Goal: Task Accomplishment & Management: Complete application form

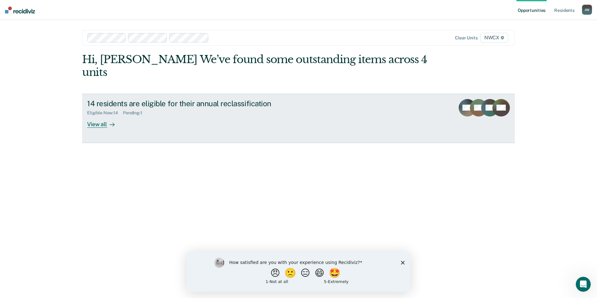
click at [98, 116] on div "View all" at bounding box center [104, 122] width 35 height 12
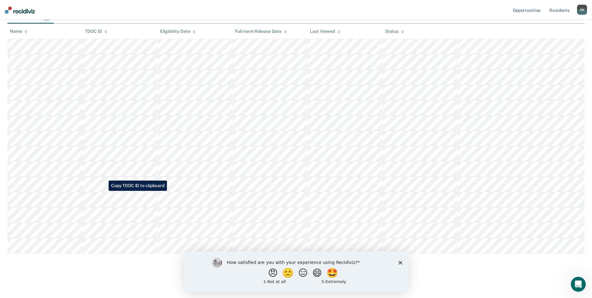
scroll to position [85, 0]
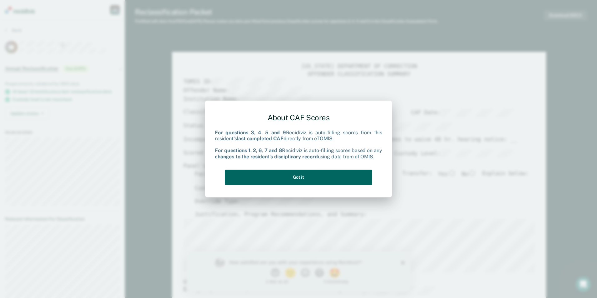
click at [320, 179] on button "Got it" at bounding box center [298, 177] width 147 height 15
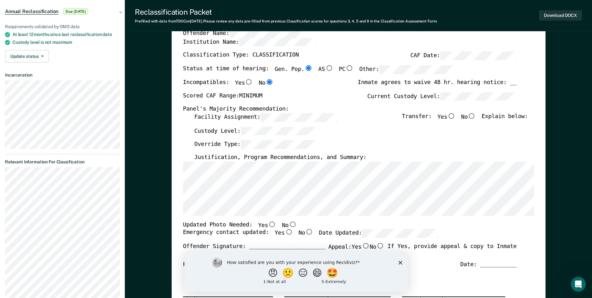
scroll to position [62, 0]
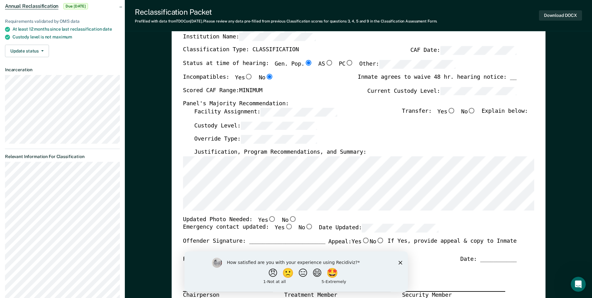
click at [476, 109] on input "No" at bounding box center [472, 111] width 8 height 6
type textarea "x"
radio input "true"
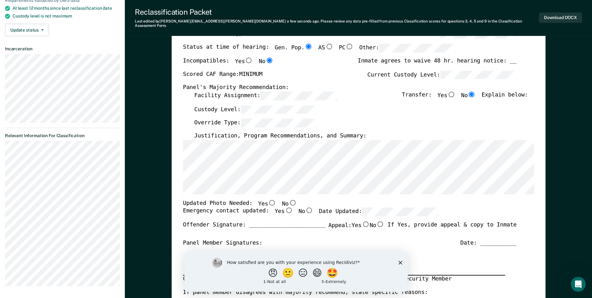
scroll to position [94, 0]
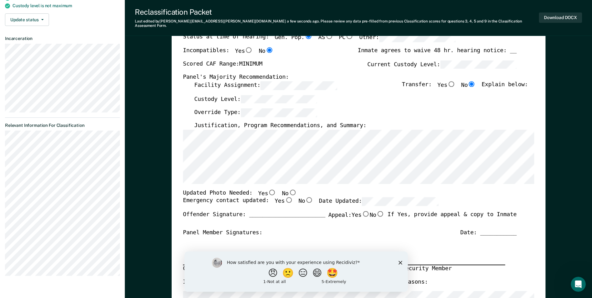
click at [289, 189] on input "No" at bounding box center [293, 192] width 8 height 6
type textarea "x"
radio input "true"
click at [285, 197] on input "Yes" at bounding box center [289, 200] width 8 height 6
type textarea "x"
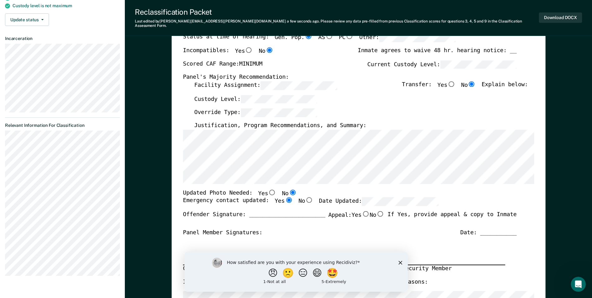
radio input "true"
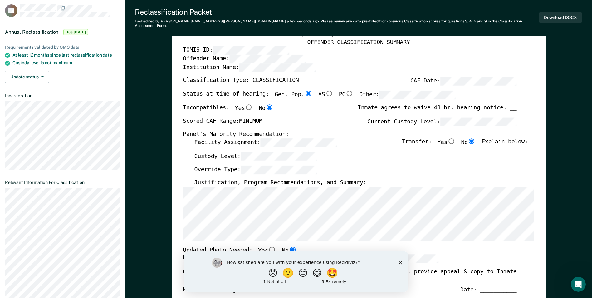
scroll to position [31, 0]
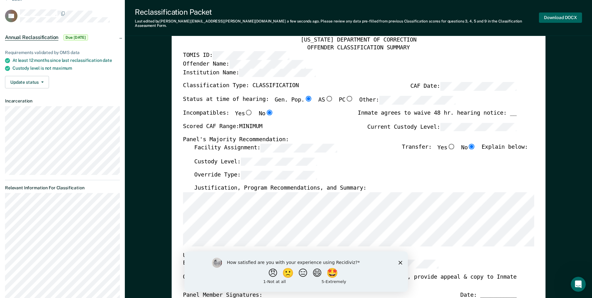
click at [561, 12] on button "Download DOCX" at bounding box center [560, 17] width 43 height 10
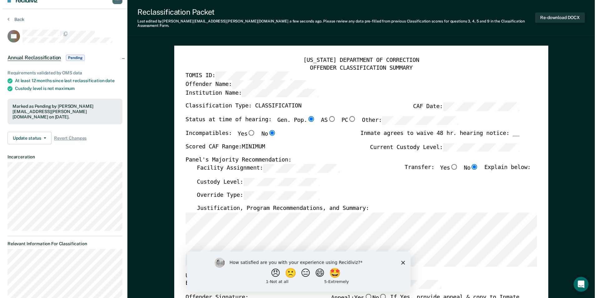
scroll to position [0, 0]
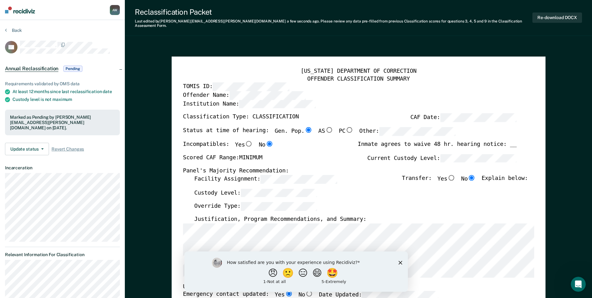
click at [19, 10] on img at bounding box center [20, 10] width 30 height 7
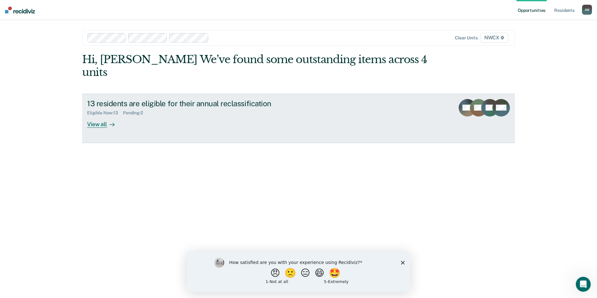
click at [100, 116] on div "View all" at bounding box center [104, 122] width 35 height 12
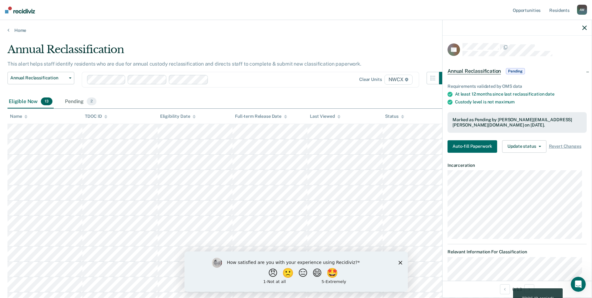
click at [586, 27] on div at bounding box center [517, 28] width 149 height 16
click at [584, 26] on icon "button" at bounding box center [585, 28] width 4 height 4
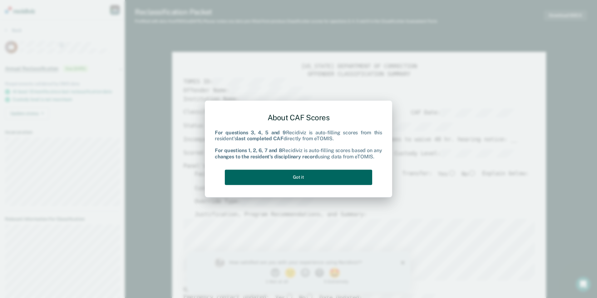
click at [308, 176] on button "Got it" at bounding box center [298, 177] width 147 height 15
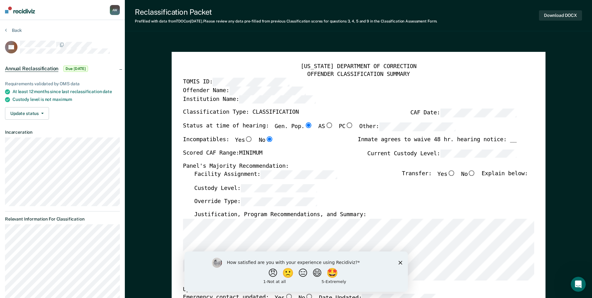
click at [476, 174] on input "No" at bounding box center [472, 173] width 8 height 6
type textarea "x"
radio input "true"
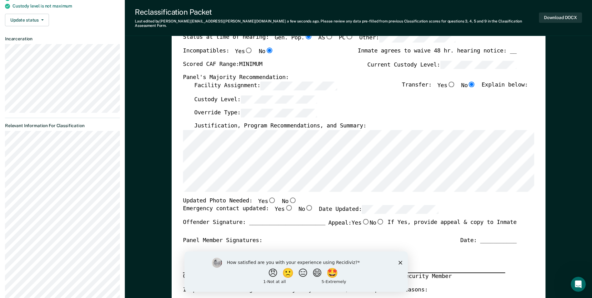
scroll to position [94, 0]
click at [289, 197] on input "No" at bounding box center [293, 200] width 8 height 6
type textarea "x"
radio input "true"
click at [285, 205] on input "Yes" at bounding box center [289, 208] width 8 height 6
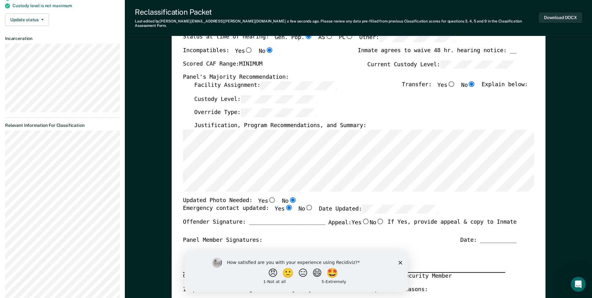
type textarea "x"
radio input "true"
click at [559, 15] on button "Download DOCX" at bounding box center [560, 17] width 43 height 10
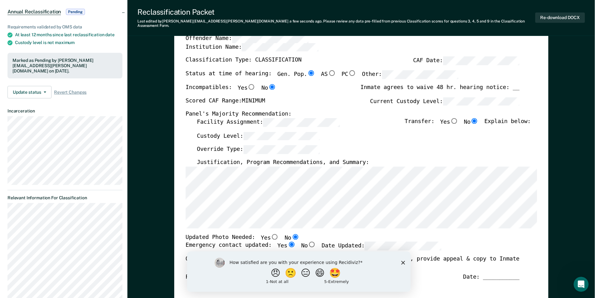
scroll to position [0, 0]
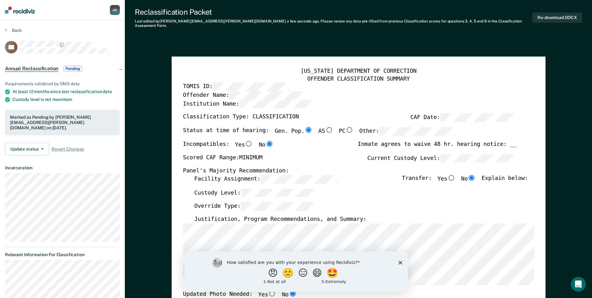
click at [16, 12] on img at bounding box center [20, 10] width 30 height 7
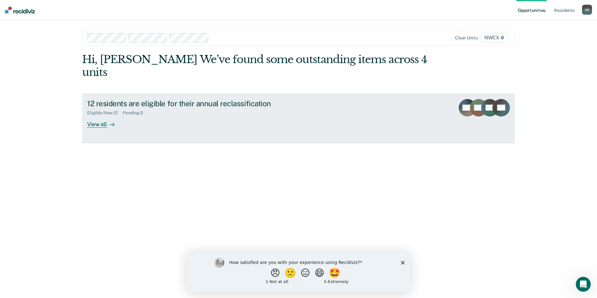
click at [98, 116] on div "View all" at bounding box center [104, 122] width 35 height 12
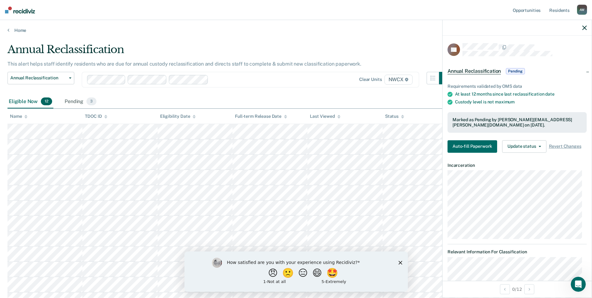
click at [586, 24] on div at bounding box center [517, 28] width 149 height 16
click at [585, 27] on icon "button" at bounding box center [585, 28] width 4 height 4
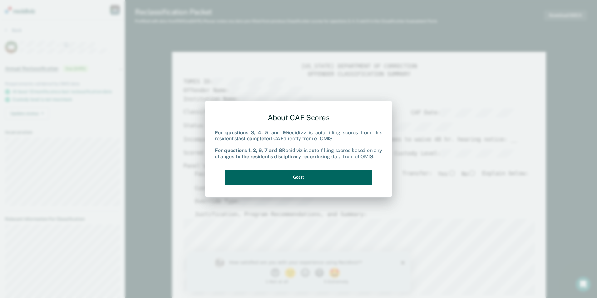
click at [306, 174] on button "Got it" at bounding box center [298, 177] width 147 height 15
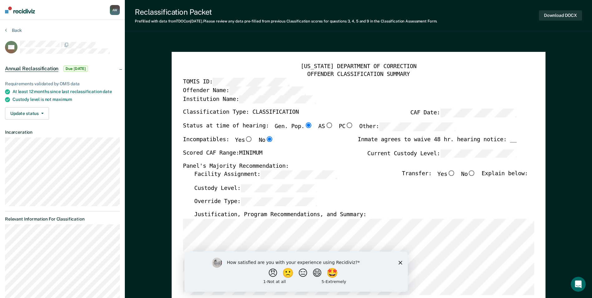
click at [476, 174] on input "No" at bounding box center [472, 173] width 8 height 6
type textarea "x"
radio input "true"
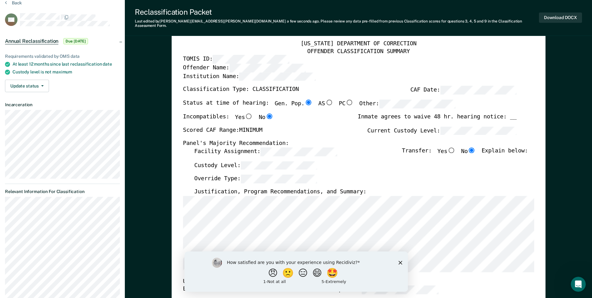
scroll to position [62, 0]
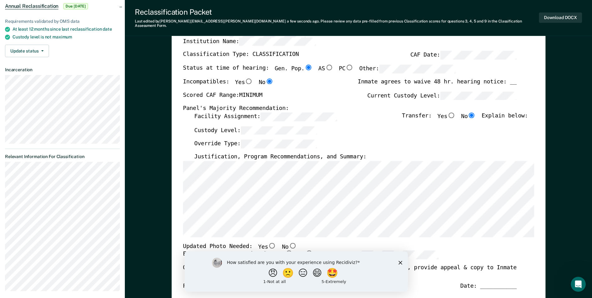
click at [289, 242] on input "No" at bounding box center [293, 245] width 8 height 6
type textarea "x"
radio input "true"
click at [285, 250] on input "Yes" at bounding box center [289, 253] width 8 height 6
type textarea "x"
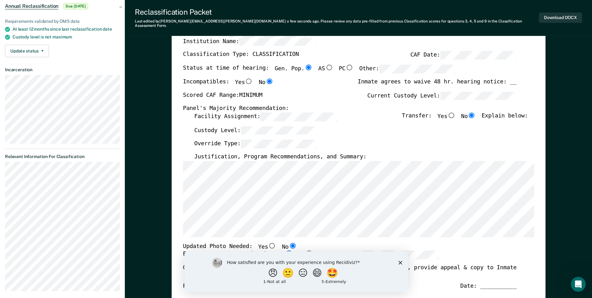
radio input "true"
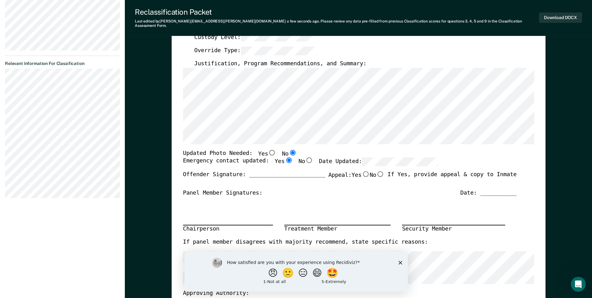
scroll to position [156, 0]
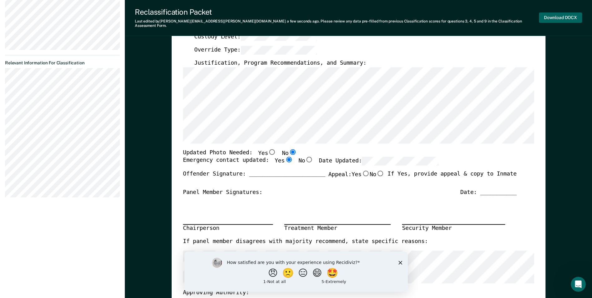
click at [557, 15] on button "Download DOCX" at bounding box center [560, 17] width 43 height 10
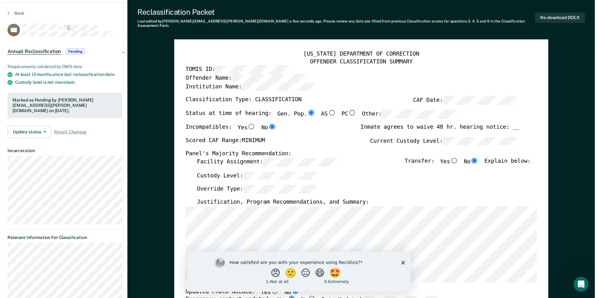
scroll to position [0, 0]
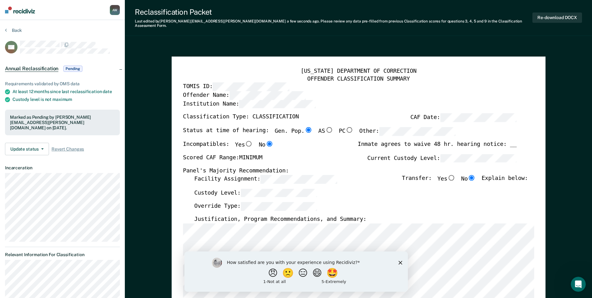
click at [17, 11] on img at bounding box center [20, 10] width 30 height 7
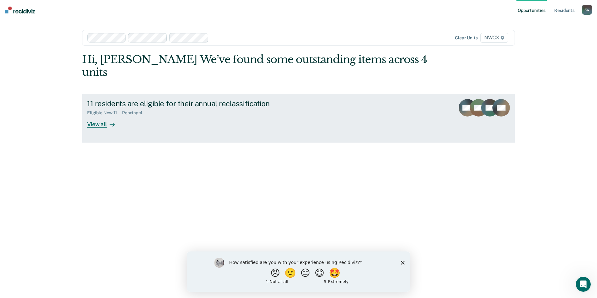
click at [100, 116] on div "View all" at bounding box center [104, 122] width 35 height 12
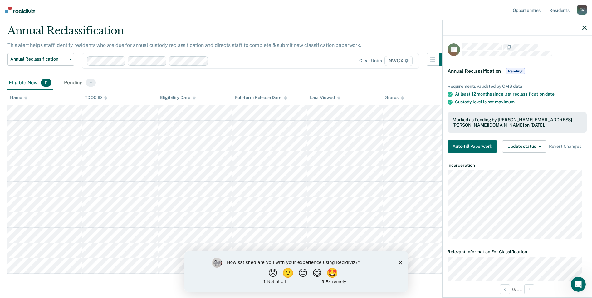
scroll to position [39, 0]
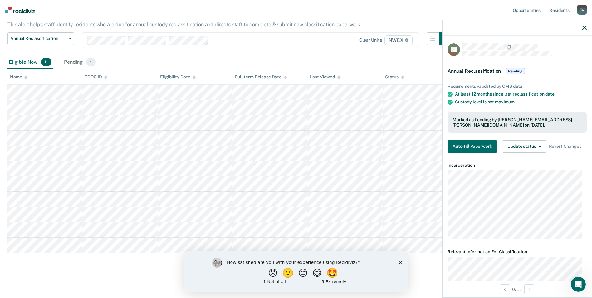
click at [588, 26] on div at bounding box center [517, 28] width 149 height 16
click at [585, 26] on button "button" at bounding box center [585, 27] width 4 height 5
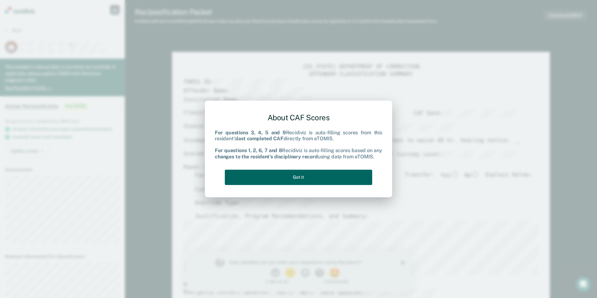
click at [309, 176] on button "Got it" at bounding box center [298, 177] width 147 height 15
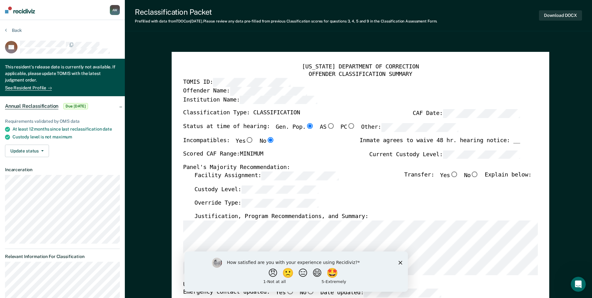
click at [479, 174] on input "No" at bounding box center [475, 174] width 8 height 6
type textarea "x"
radio input "true"
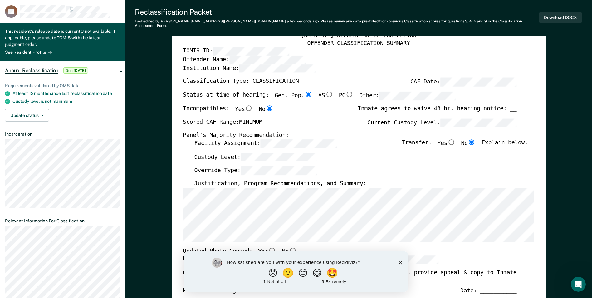
scroll to position [62, 0]
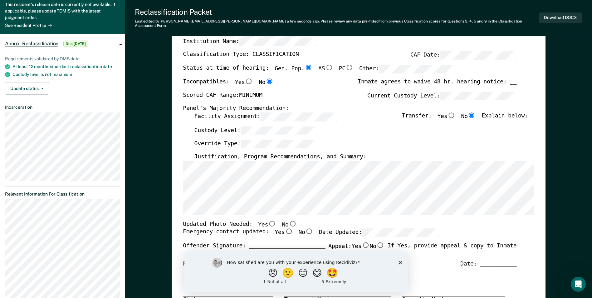
click at [289, 221] on input "No" at bounding box center [293, 224] width 8 height 6
type textarea "x"
radio input "true"
click at [285, 228] on input "Yes" at bounding box center [289, 231] width 8 height 6
type textarea "x"
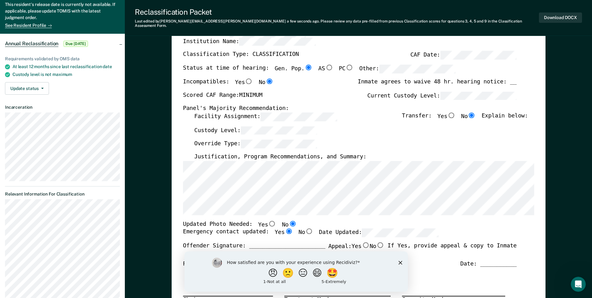
radio input "true"
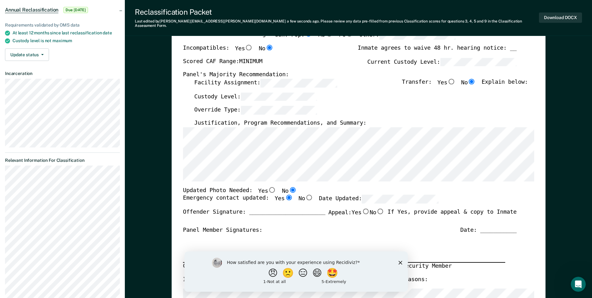
scroll to position [156, 0]
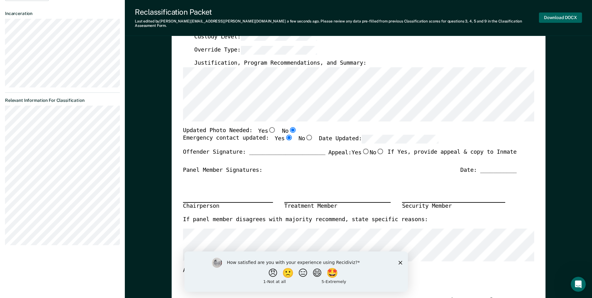
click at [553, 12] on button "Download DOCX" at bounding box center [560, 17] width 43 height 10
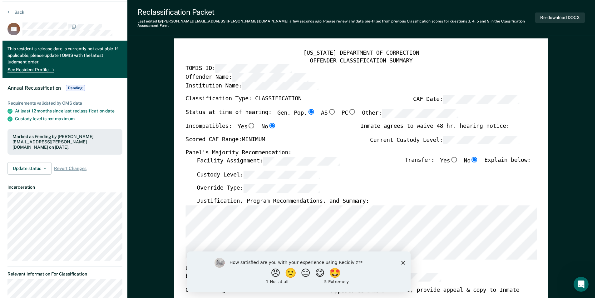
scroll to position [0, 0]
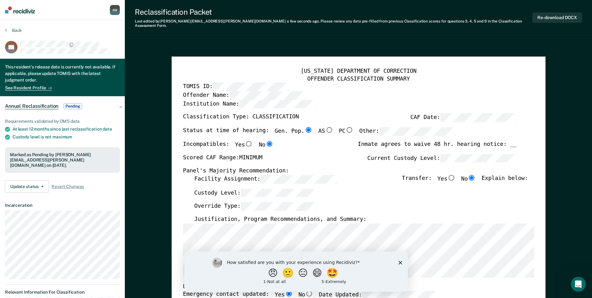
click at [16, 9] on img at bounding box center [20, 10] width 30 height 7
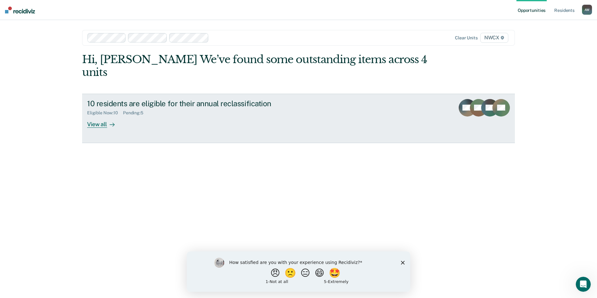
click at [97, 116] on div "View all" at bounding box center [104, 122] width 35 height 12
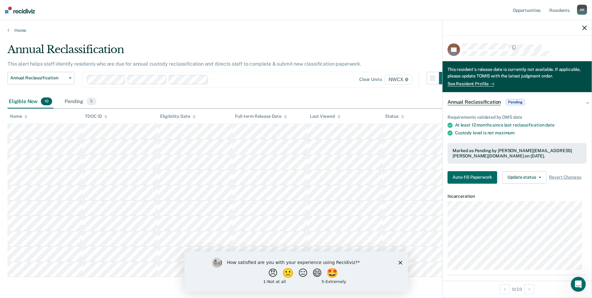
click at [584, 28] on icon "button" at bounding box center [585, 28] width 4 height 4
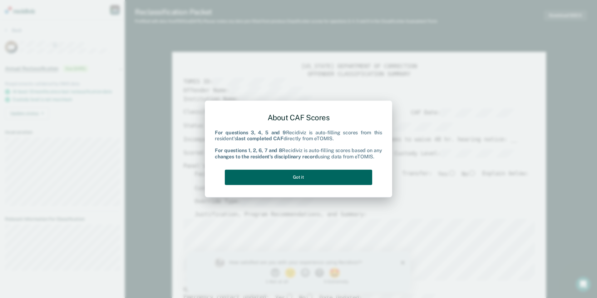
click at [298, 177] on button "Got it" at bounding box center [298, 177] width 147 height 15
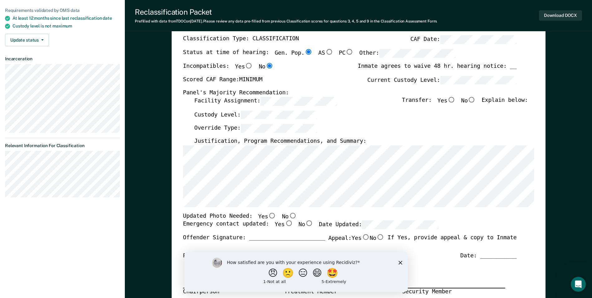
scroll to position [62, 0]
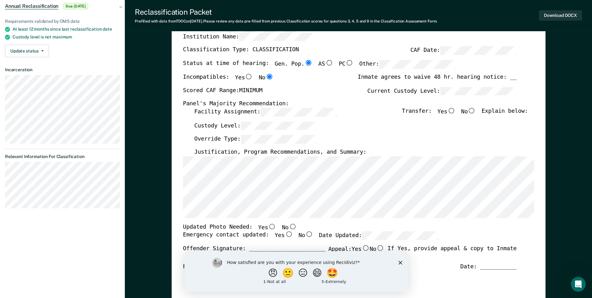
click at [476, 111] on input "No" at bounding box center [472, 111] width 8 height 6
type textarea "x"
radio input "true"
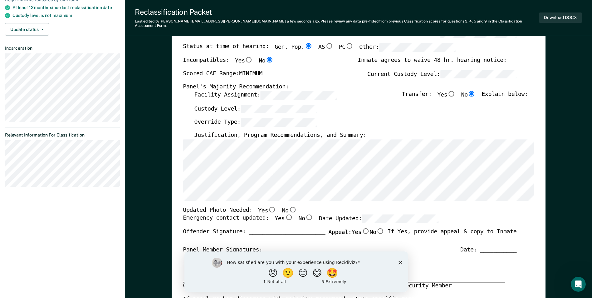
scroll to position [94, 0]
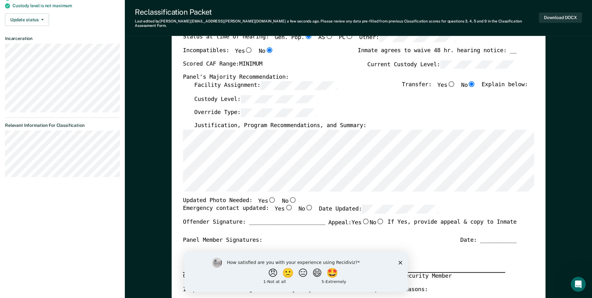
click at [289, 197] on input "No" at bounding box center [293, 200] width 8 height 6
type textarea "x"
radio input "true"
click at [285, 205] on input "Yes" at bounding box center [289, 208] width 8 height 6
type textarea "x"
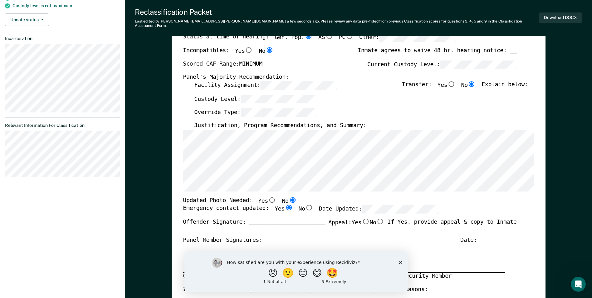
radio input "true"
click at [551, 14] on button "Download DOCX" at bounding box center [560, 17] width 43 height 10
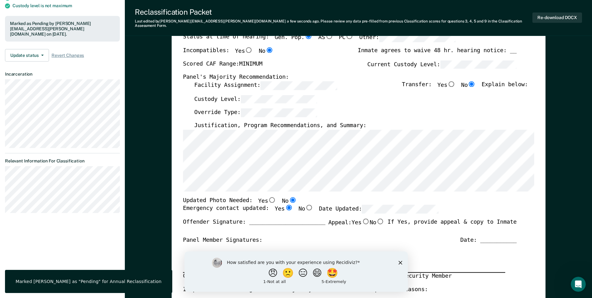
click at [399, 261] on icon "Close survey" at bounding box center [401, 262] width 4 height 4
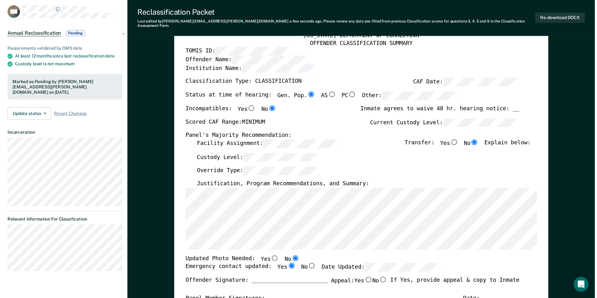
scroll to position [0, 0]
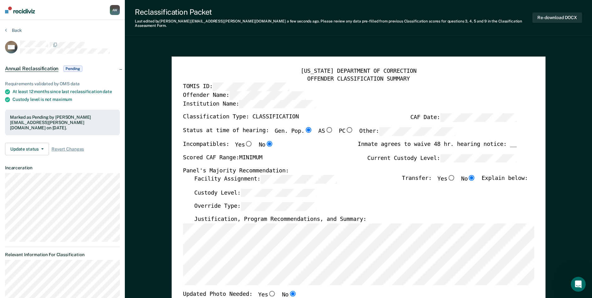
click at [21, 10] on img at bounding box center [20, 10] width 30 height 7
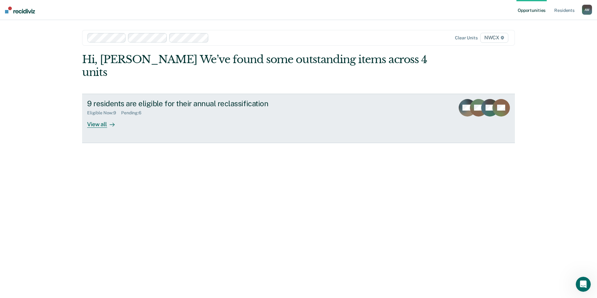
click at [95, 116] on div "View all" at bounding box center [104, 122] width 35 height 12
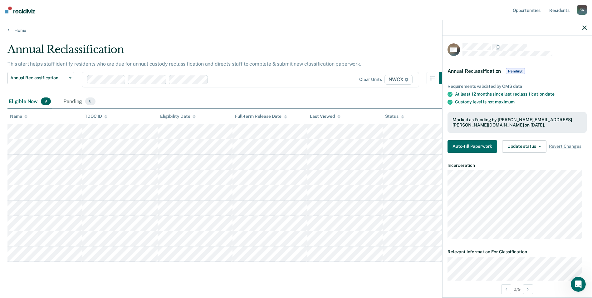
click at [585, 28] on icon "button" at bounding box center [585, 28] width 4 height 4
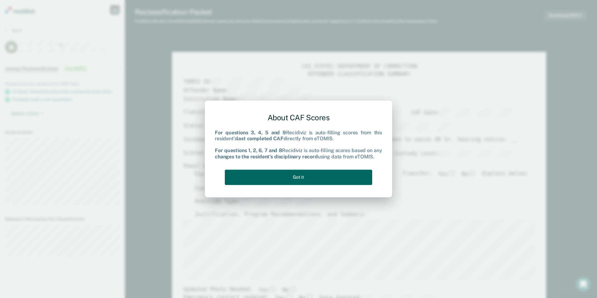
click at [288, 174] on button "Got it" at bounding box center [298, 177] width 147 height 15
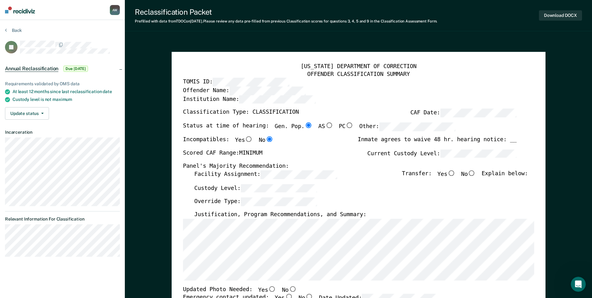
click at [476, 174] on input "No" at bounding box center [472, 173] width 8 height 6
type textarea "x"
radio input "true"
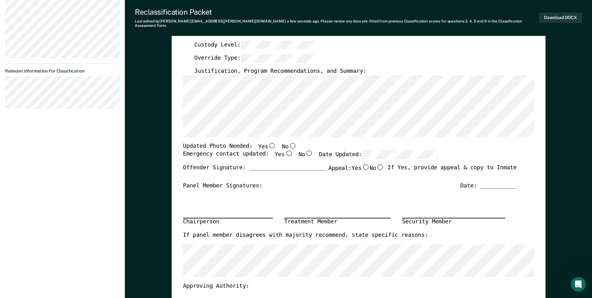
scroll to position [156, 0]
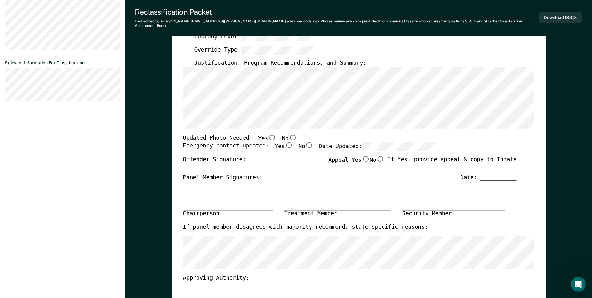
click at [289, 134] on input "No" at bounding box center [293, 137] width 8 height 6
type textarea "x"
radio input "true"
click at [285, 142] on input "Yes" at bounding box center [289, 145] width 8 height 6
type textarea "x"
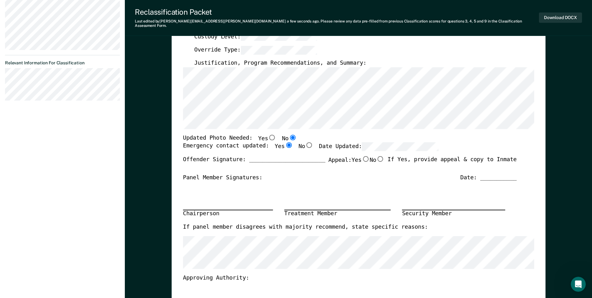
radio input "true"
click at [562, 12] on button "Download DOCX" at bounding box center [560, 17] width 43 height 10
type textarea "x"
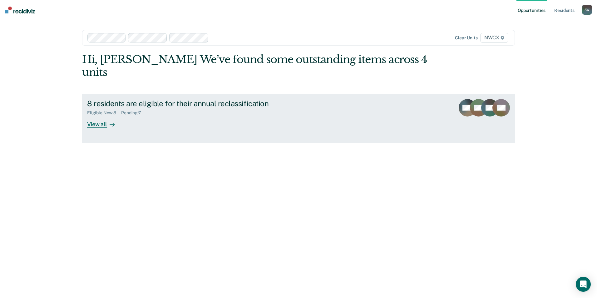
click at [97, 116] on div "View all" at bounding box center [104, 122] width 35 height 12
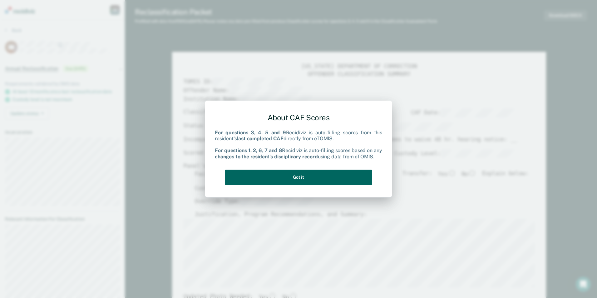
click at [308, 174] on button "Got it" at bounding box center [298, 177] width 147 height 15
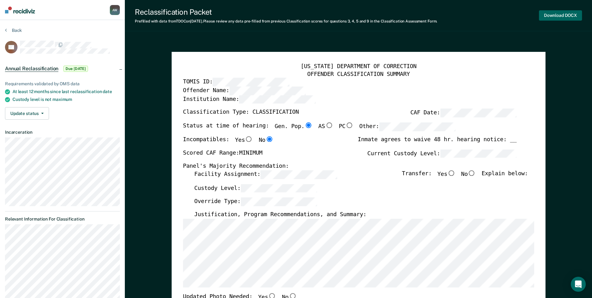
click at [565, 13] on button "Download DOCX" at bounding box center [560, 15] width 43 height 10
type textarea "x"
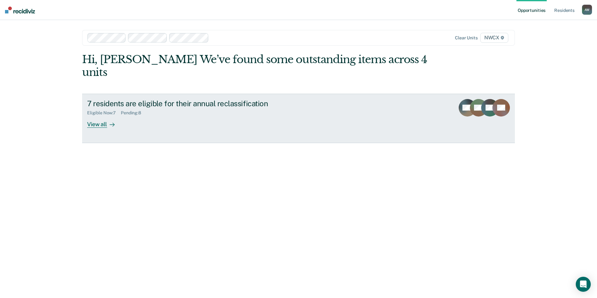
click at [100, 116] on div "View all" at bounding box center [104, 122] width 35 height 12
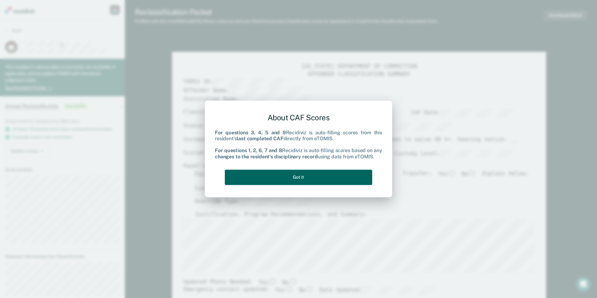
click at [300, 176] on button "Got it" at bounding box center [298, 177] width 147 height 15
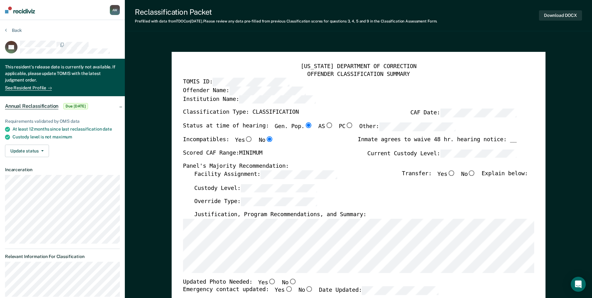
click at [476, 173] on input "No" at bounding box center [472, 173] width 8 height 6
type textarea "x"
radio input "true"
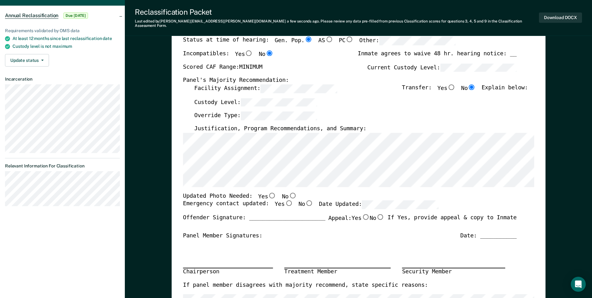
scroll to position [94, 0]
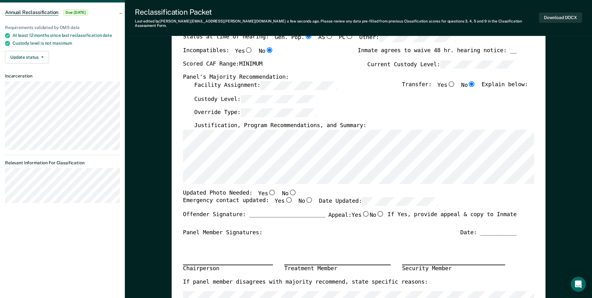
click at [289, 189] on input "No" at bounding box center [293, 192] width 8 height 6
type textarea "x"
radio input "true"
click at [285, 197] on input "Yes" at bounding box center [289, 200] width 8 height 6
type textarea "x"
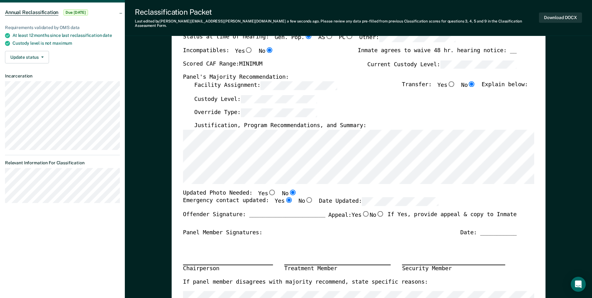
radio input "true"
click at [568, 15] on button "Download DOCX" at bounding box center [560, 17] width 43 height 10
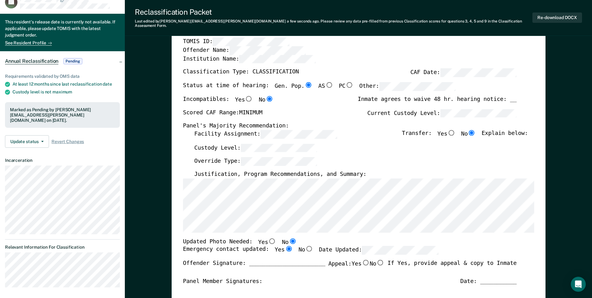
scroll to position [0, 0]
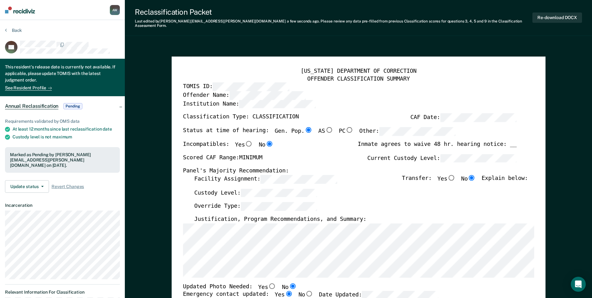
click at [23, 8] on img at bounding box center [20, 10] width 30 height 7
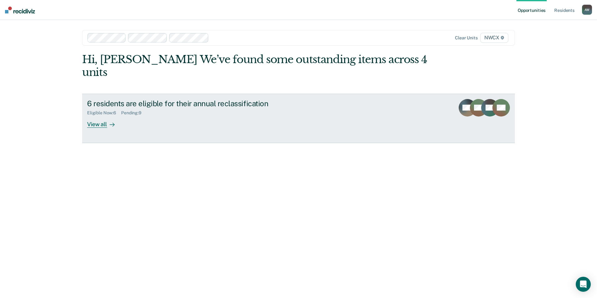
click at [98, 116] on div "View all" at bounding box center [104, 122] width 35 height 12
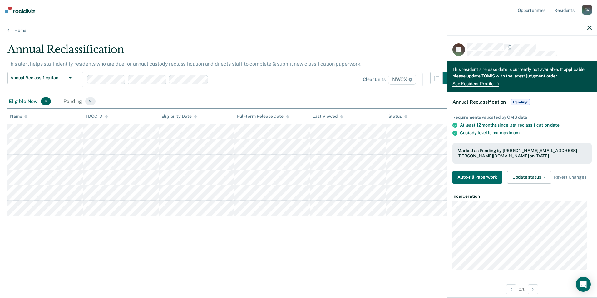
click at [589, 28] on icon "button" at bounding box center [589, 28] width 4 height 4
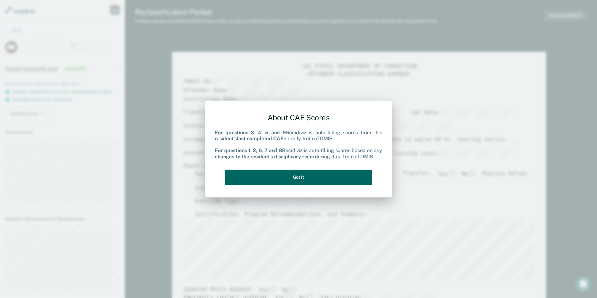
click at [313, 175] on button "Got it" at bounding box center [298, 177] width 147 height 15
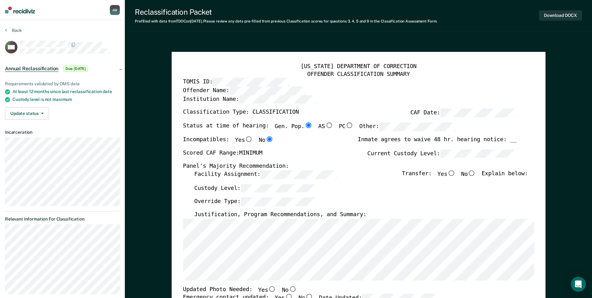
click at [476, 174] on input "No" at bounding box center [472, 173] width 8 height 6
type textarea "x"
radio input "true"
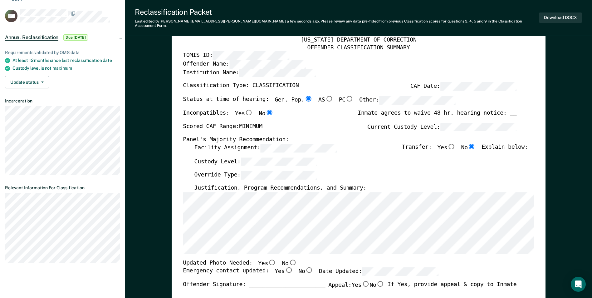
scroll to position [156, 0]
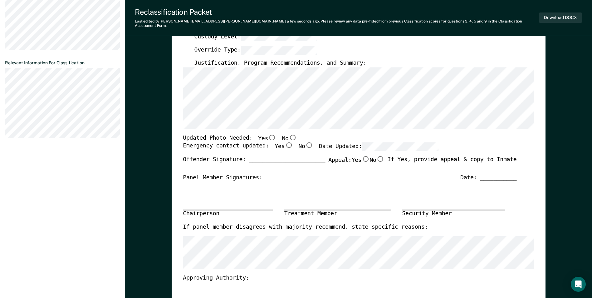
click at [268, 134] on input "Yes" at bounding box center [272, 137] width 8 height 6
type textarea "x"
radio input "true"
click at [285, 142] on input "Yes" at bounding box center [289, 145] width 8 height 6
type textarea "x"
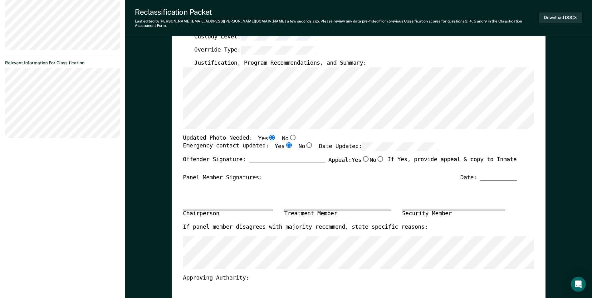
radio input "true"
click at [554, 14] on button "Download DOCX" at bounding box center [560, 17] width 43 height 10
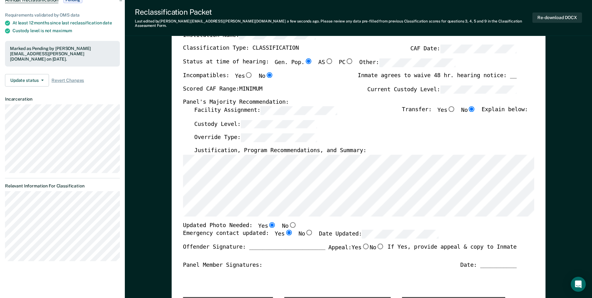
scroll to position [0, 0]
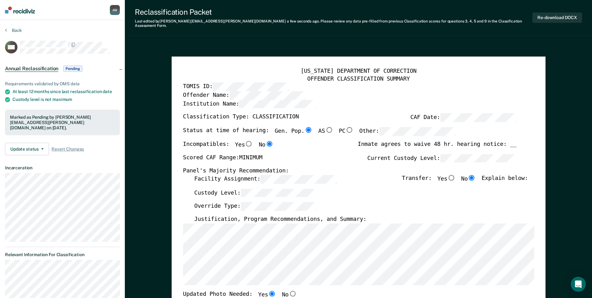
click at [23, 10] on img at bounding box center [20, 10] width 30 height 7
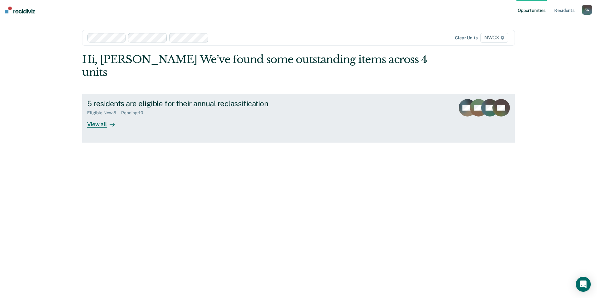
click at [93, 116] on div "View all" at bounding box center [104, 122] width 35 height 12
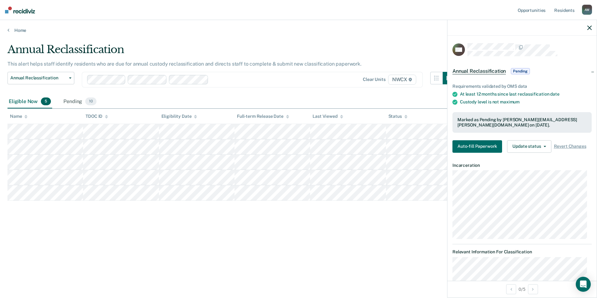
click at [590, 26] on icon "button" at bounding box center [589, 28] width 4 height 4
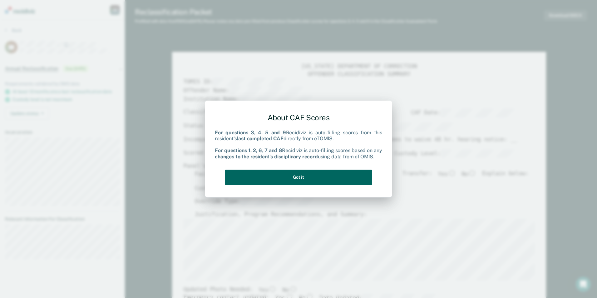
click at [284, 180] on button "Got it" at bounding box center [298, 177] width 147 height 15
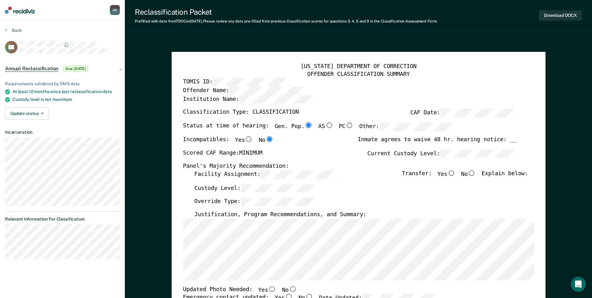
click at [476, 173] on input "No" at bounding box center [472, 173] width 8 height 6
type textarea "x"
radio input "true"
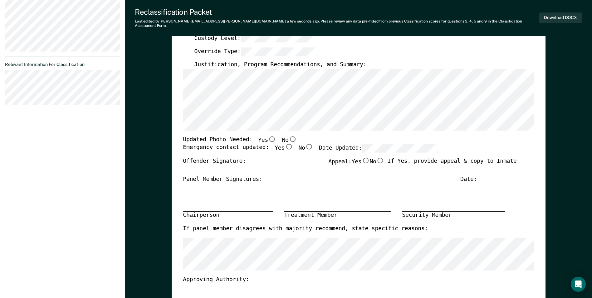
scroll to position [156, 0]
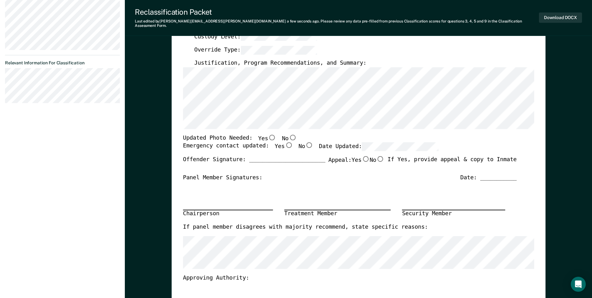
click at [289, 134] on input "No" at bounding box center [293, 137] width 8 height 6
type textarea "x"
radio input "true"
click at [282, 137] on label "No" at bounding box center [289, 138] width 15 height 8
click at [289, 137] on input "No" at bounding box center [293, 137] width 8 height 6
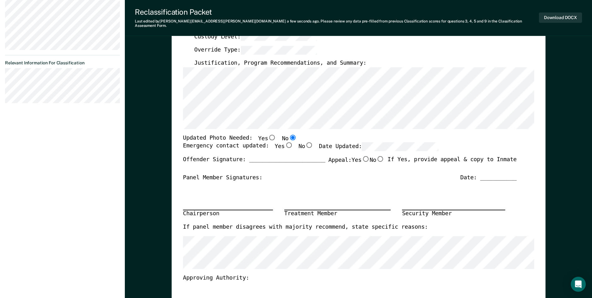
click at [285, 142] on input "Yes" at bounding box center [289, 145] width 8 height 6
type textarea "x"
radio input "true"
click at [556, 13] on button "Download DOCX" at bounding box center [560, 17] width 43 height 10
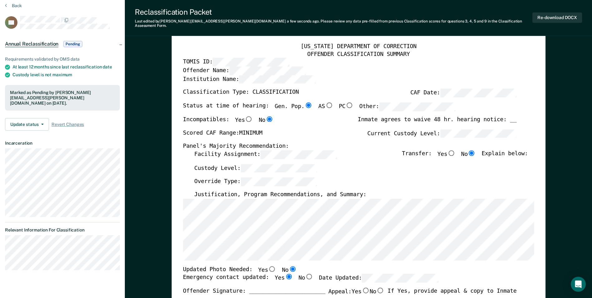
scroll to position [0, 0]
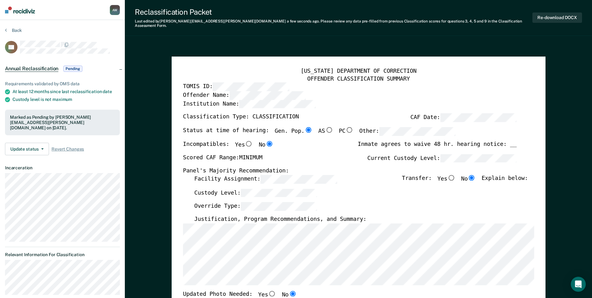
click at [21, 10] on img at bounding box center [20, 10] width 30 height 7
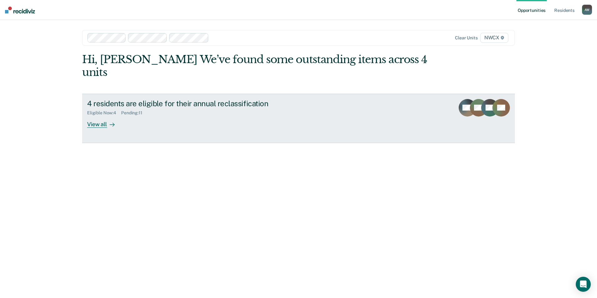
click at [95, 116] on div "View all" at bounding box center [104, 122] width 35 height 12
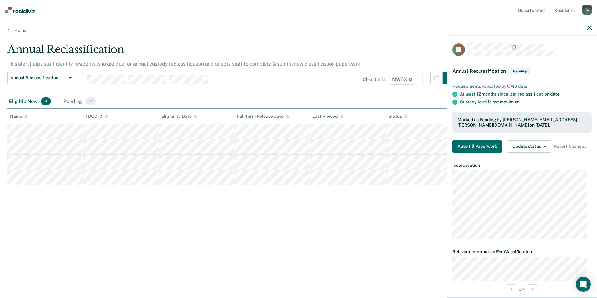
click at [590, 27] on icon "button" at bounding box center [589, 28] width 4 height 4
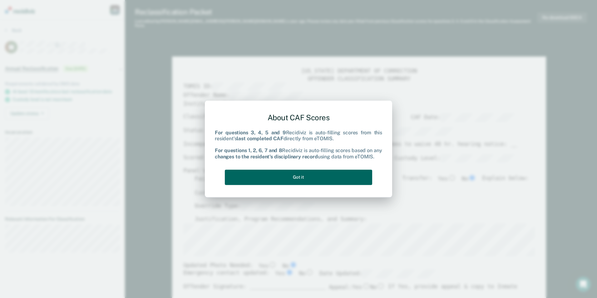
click at [290, 177] on button "Got it" at bounding box center [298, 177] width 147 height 15
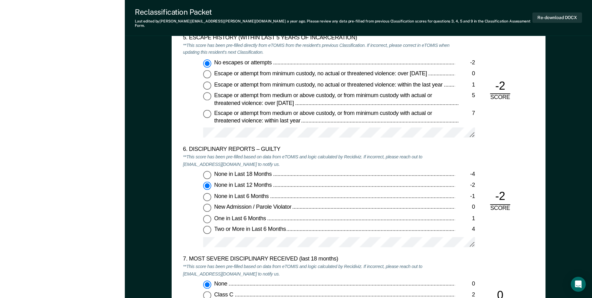
scroll to position [1031, 0]
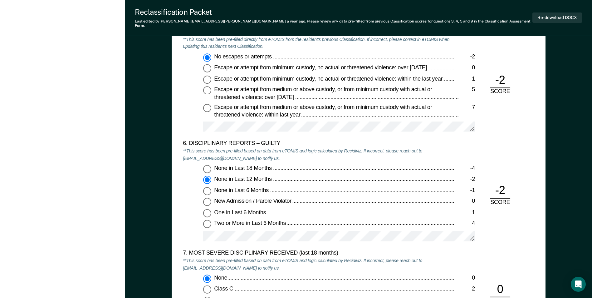
click at [205, 165] on input "None in Last 18 Months -4" at bounding box center [207, 169] width 8 height 8
type textarea "x"
radio input "true"
radio input "false"
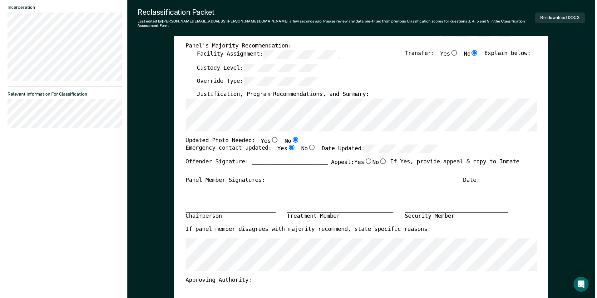
scroll to position [0, 0]
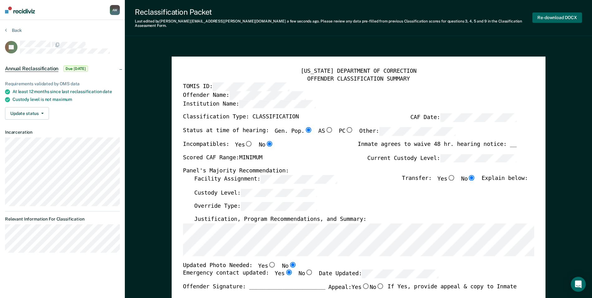
click at [559, 15] on button "Re-download DOCX" at bounding box center [558, 17] width 50 height 10
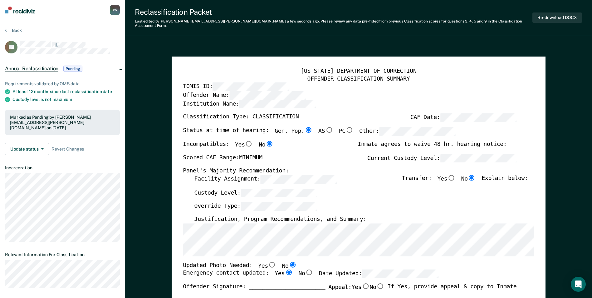
click at [22, 11] on img at bounding box center [20, 10] width 30 height 7
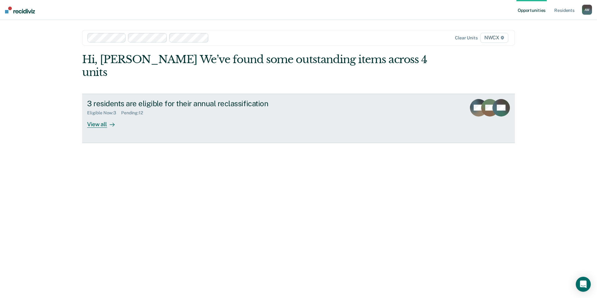
click at [97, 116] on div "View all" at bounding box center [104, 122] width 35 height 12
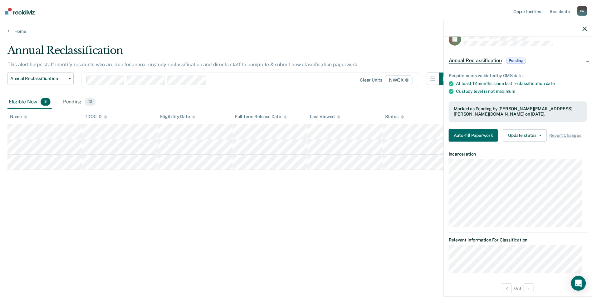
scroll to position [17, 0]
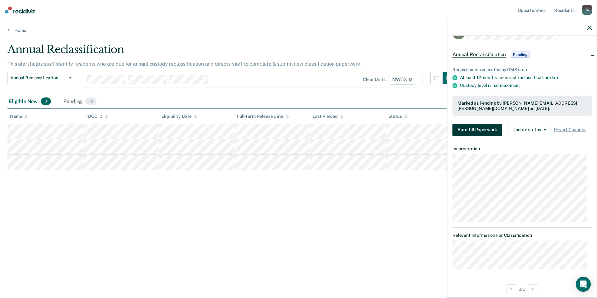
click at [474, 129] on button "Auto-fill Paperwork" at bounding box center [478, 130] width 50 height 12
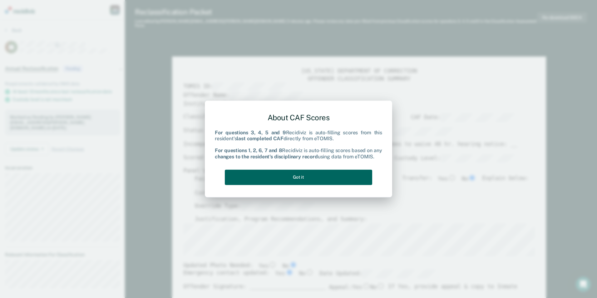
click at [334, 176] on button "Got it" at bounding box center [298, 177] width 147 height 15
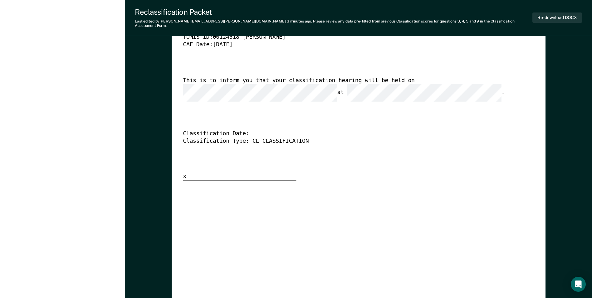
scroll to position [1498, 0]
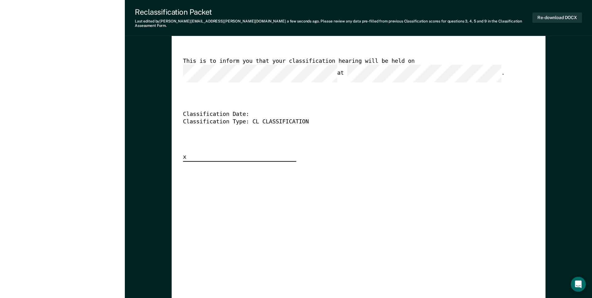
scroll to position [1560, 0]
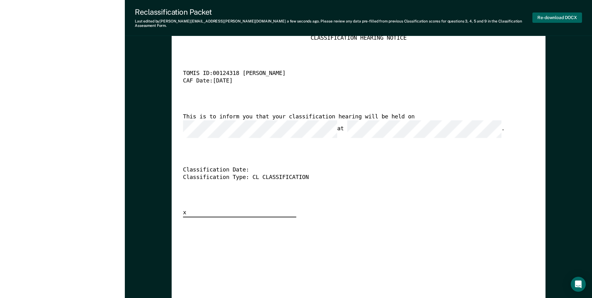
click at [558, 15] on button "Re-download DOCX" at bounding box center [558, 17] width 50 height 10
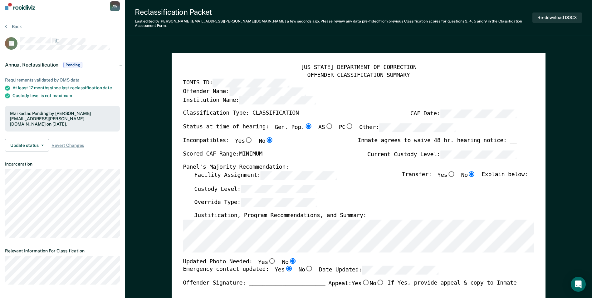
scroll to position [0, 0]
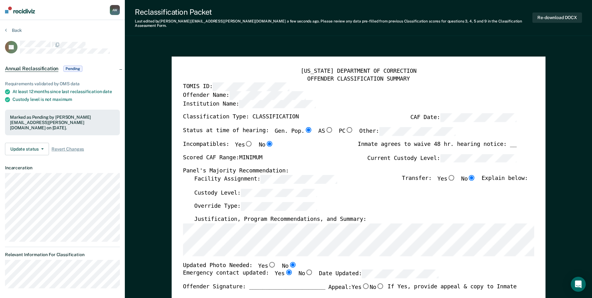
click at [21, 11] on img at bounding box center [20, 10] width 30 height 7
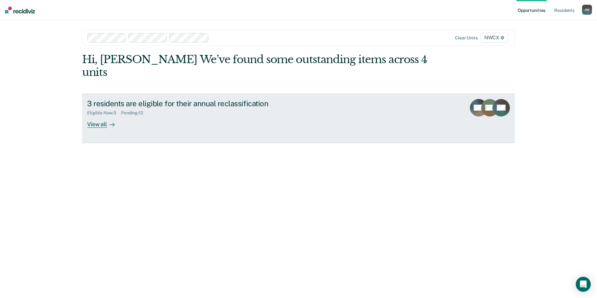
click at [96, 116] on div "View all" at bounding box center [104, 122] width 35 height 12
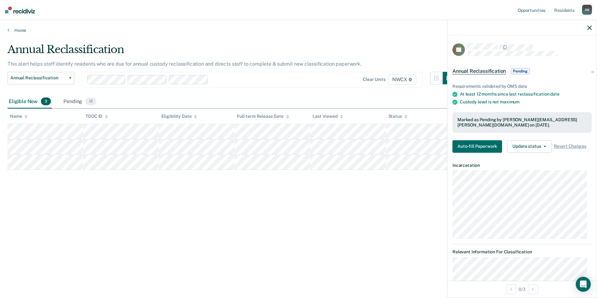
click at [591, 26] on icon "button" at bounding box center [589, 28] width 4 height 4
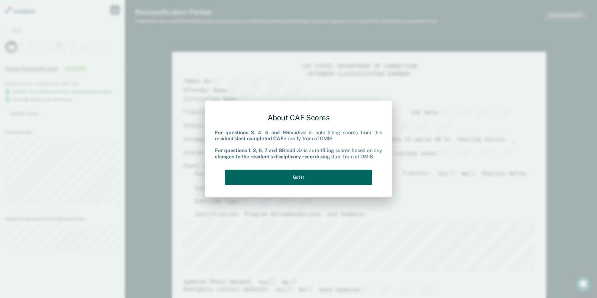
click at [296, 174] on button "Got it" at bounding box center [298, 177] width 147 height 15
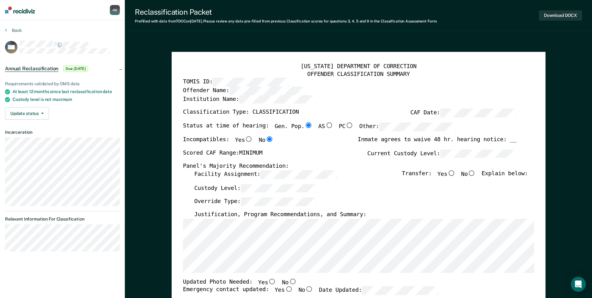
click at [476, 173] on input "No" at bounding box center [472, 173] width 8 height 6
type textarea "x"
radio input "true"
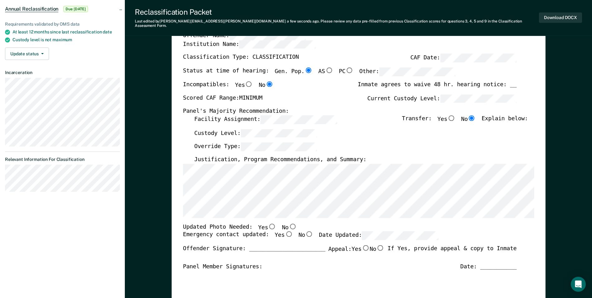
scroll to position [62, 0]
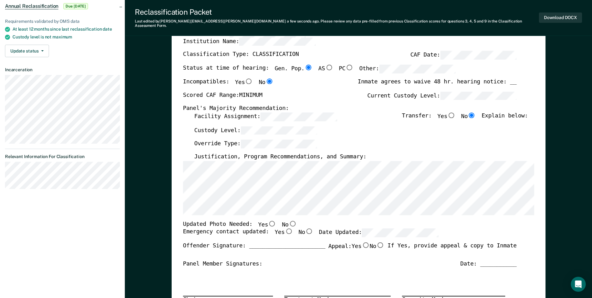
click at [289, 221] on input "No" at bounding box center [293, 224] width 8 height 6
type textarea "x"
radio input "true"
click at [285, 228] on input "Yes" at bounding box center [289, 231] width 8 height 6
type textarea "x"
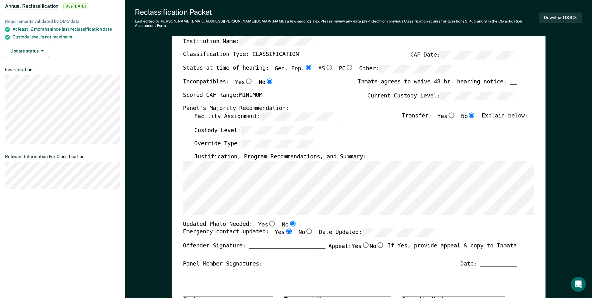
radio input "true"
click at [570, 14] on button "Download DOCX" at bounding box center [560, 17] width 43 height 10
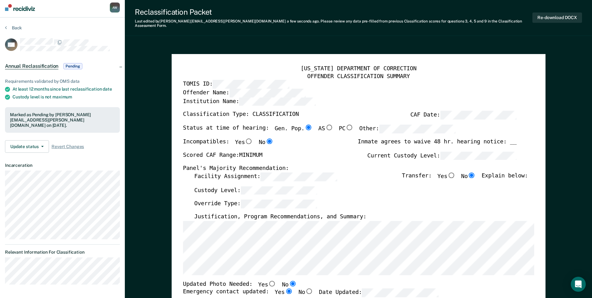
scroll to position [0, 0]
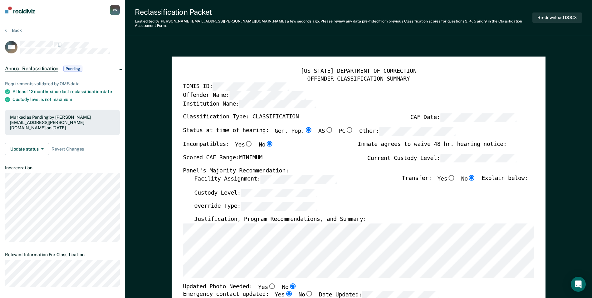
click at [24, 11] on img at bounding box center [20, 10] width 30 height 7
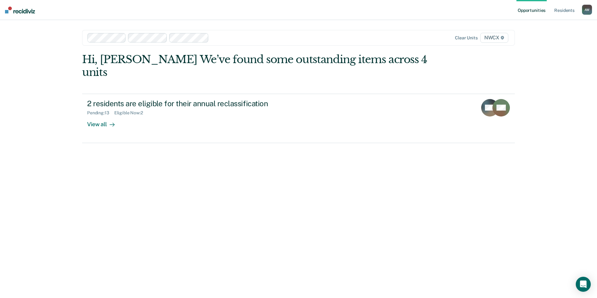
click at [25, 84] on div "Opportunities Resident s Alisha L. Wilson A W Profile How it works Log Out Clea…" at bounding box center [298, 149] width 597 height 298
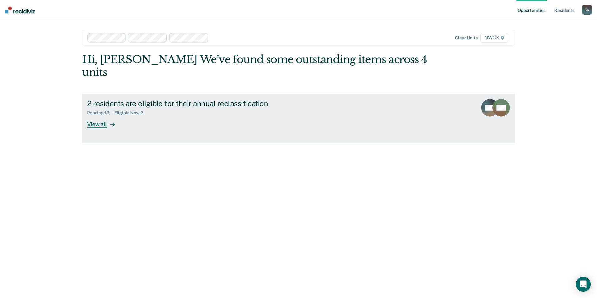
click at [95, 116] on div "View all" at bounding box center [104, 122] width 35 height 12
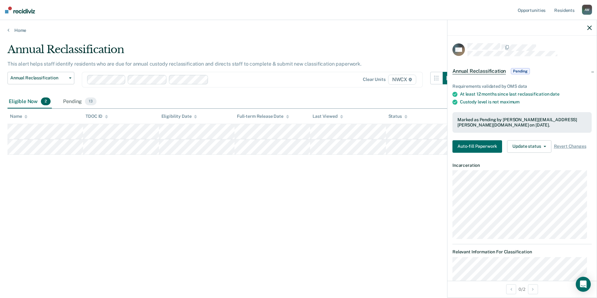
click at [590, 25] on button "button" at bounding box center [589, 27] width 4 height 5
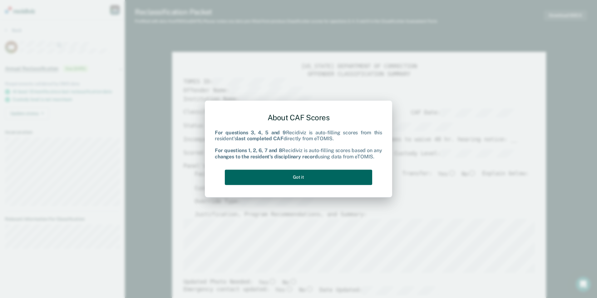
click at [307, 176] on button "Got it" at bounding box center [298, 177] width 147 height 15
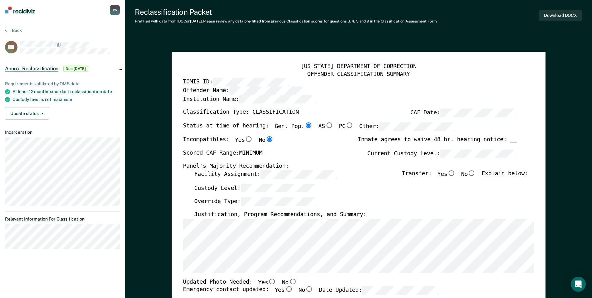
click at [476, 174] on input "No" at bounding box center [472, 173] width 8 height 6
type textarea "x"
radio input "true"
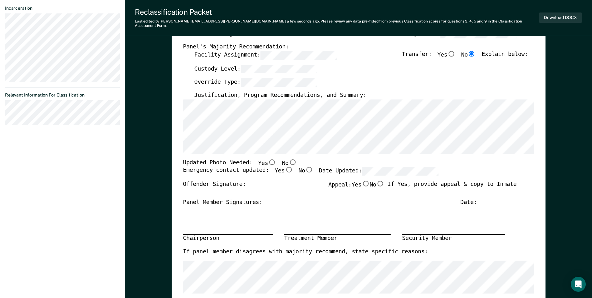
scroll to position [125, 0]
click at [289, 158] on input "No" at bounding box center [293, 161] width 8 height 6
type textarea "x"
radio input "true"
click at [285, 166] on input "Yes" at bounding box center [289, 169] width 8 height 6
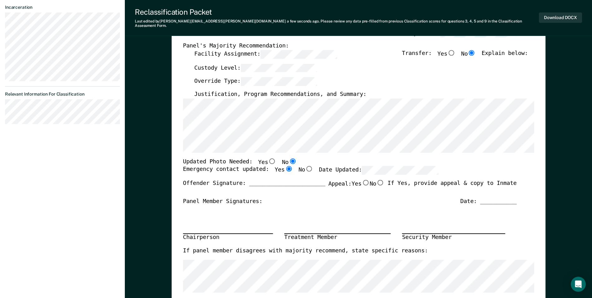
type textarea "x"
radio input "true"
click at [550, 13] on button "Download DOCX" at bounding box center [560, 17] width 43 height 10
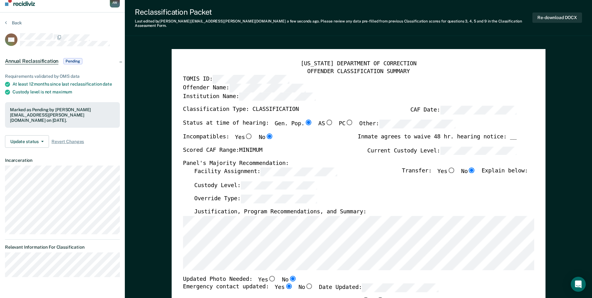
scroll to position [0, 0]
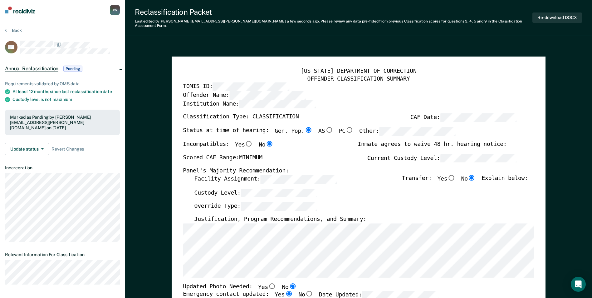
click at [22, 10] on img at bounding box center [20, 10] width 30 height 7
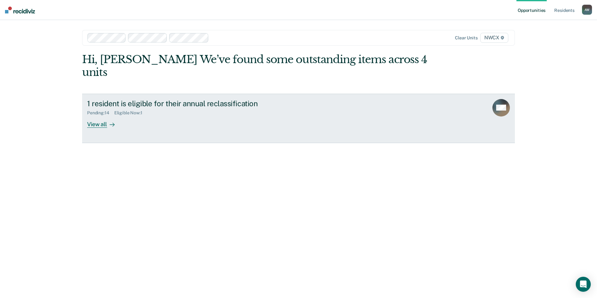
click at [98, 116] on div "View all" at bounding box center [104, 122] width 35 height 12
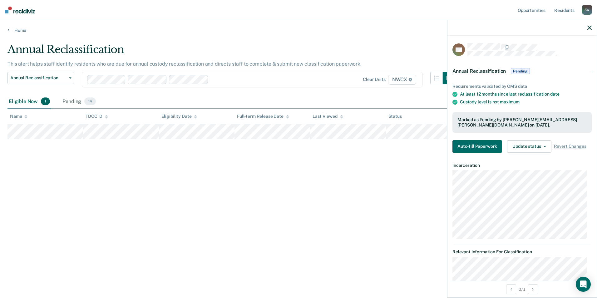
click at [589, 28] on icon "button" at bounding box center [589, 28] width 4 height 4
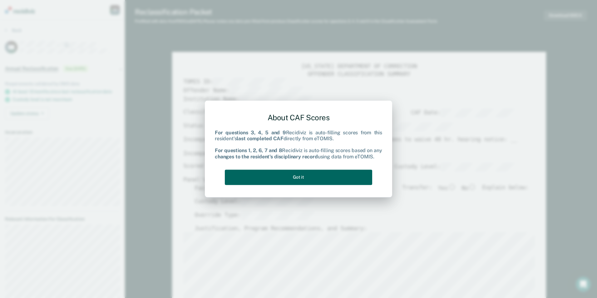
click at [278, 173] on button "Got it" at bounding box center [298, 177] width 147 height 15
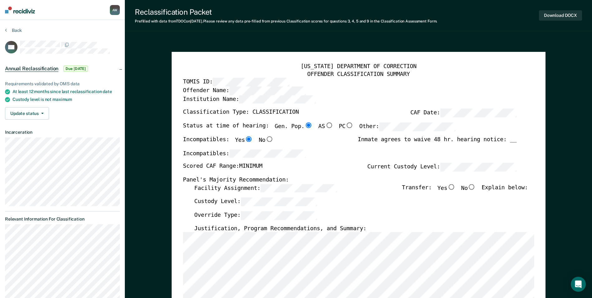
click at [476, 186] on input "No" at bounding box center [472, 187] width 8 height 6
type textarea "x"
radio input "true"
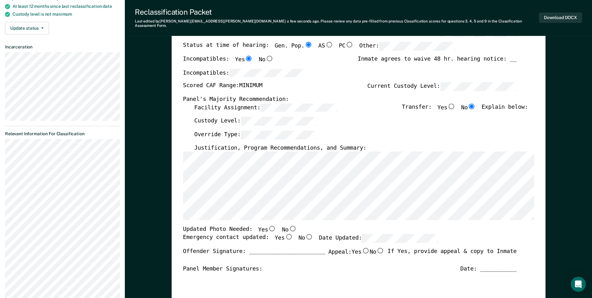
scroll to position [94, 0]
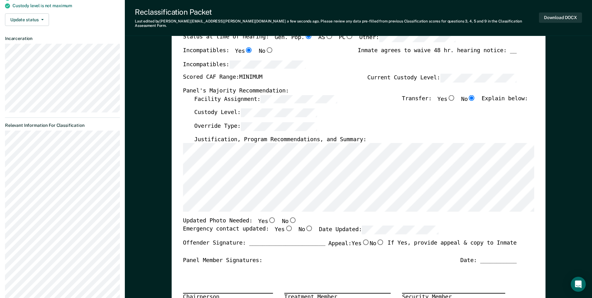
click at [289, 217] on input "No" at bounding box center [293, 220] width 8 height 6
type textarea "x"
radio input "true"
click at [285, 226] on input "Yes" at bounding box center [289, 229] width 8 height 6
type textarea "x"
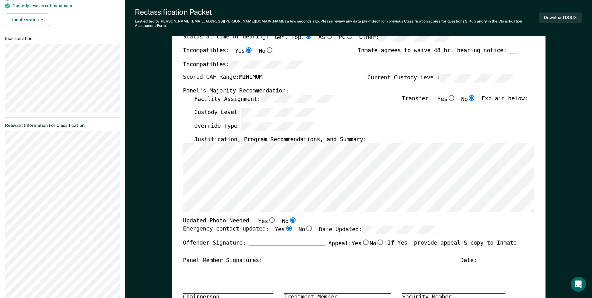
radio input "true"
click at [563, 14] on button "Download DOCX" at bounding box center [560, 17] width 43 height 10
type textarea "x"
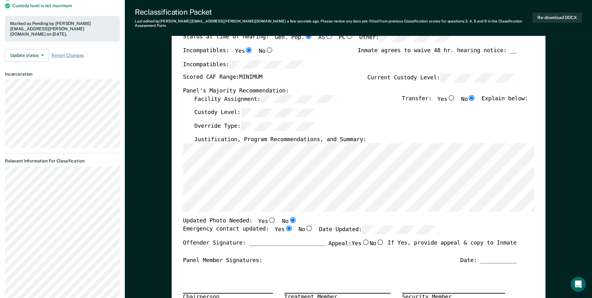
click at [330, 63] on div "Incompatibles:" at bounding box center [350, 67] width 334 height 14
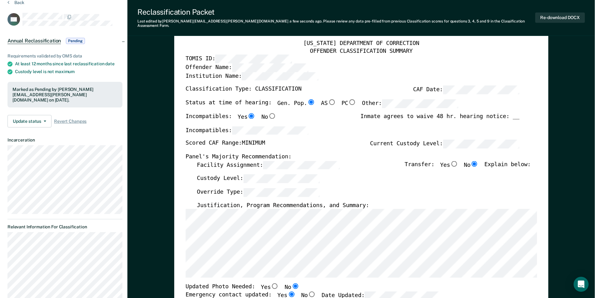
scroll to position [0, 0]
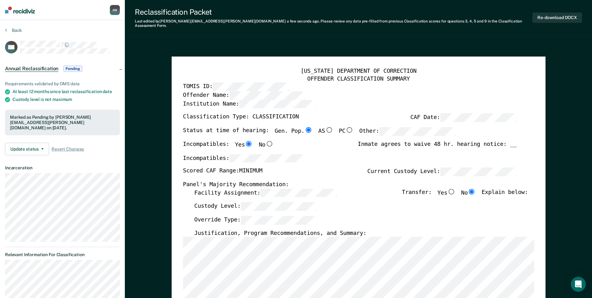
click at [24, 11] on img at bounding box center [20, 10] width 30 height 7
